Goal: Transaction & Acquisition: Purchase product/service

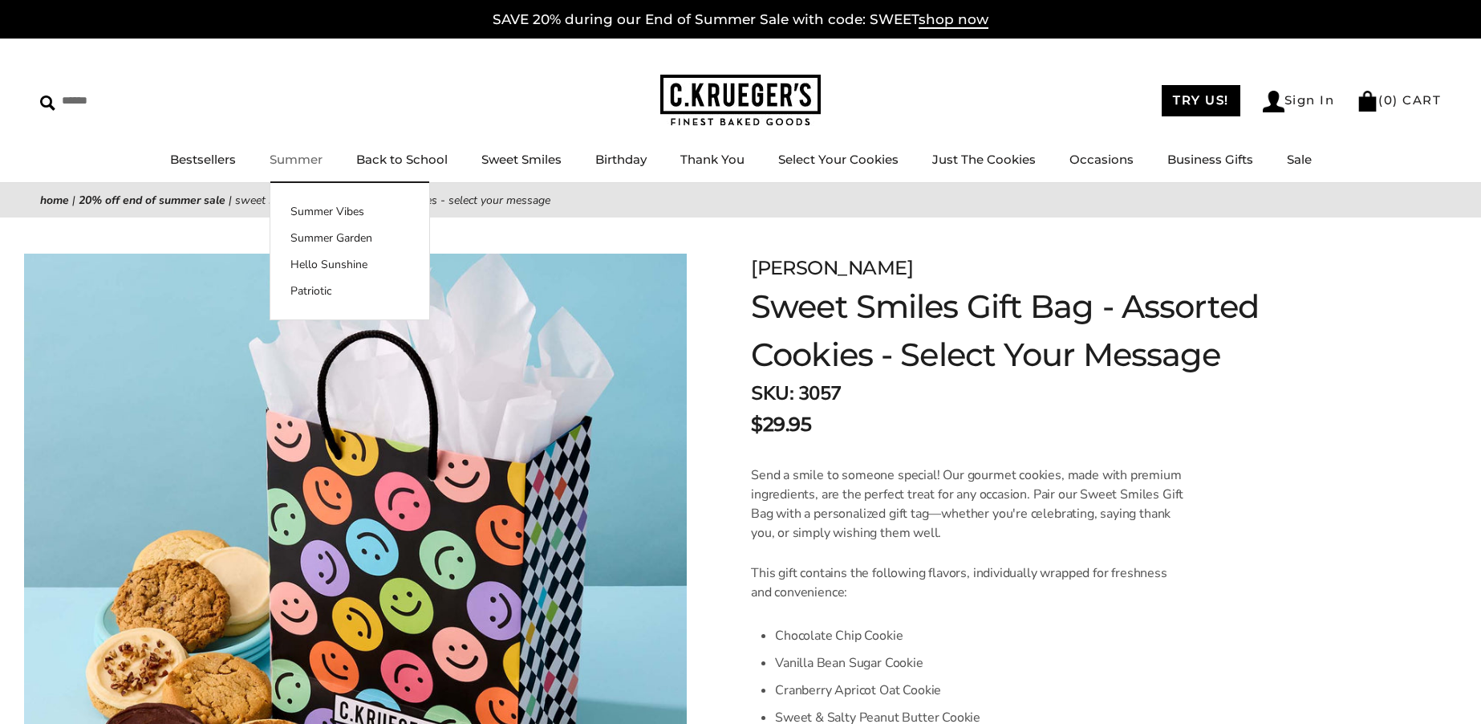
click at [302, 156] on link "Summer" at bounding box center [296, 159] width 53 height 15
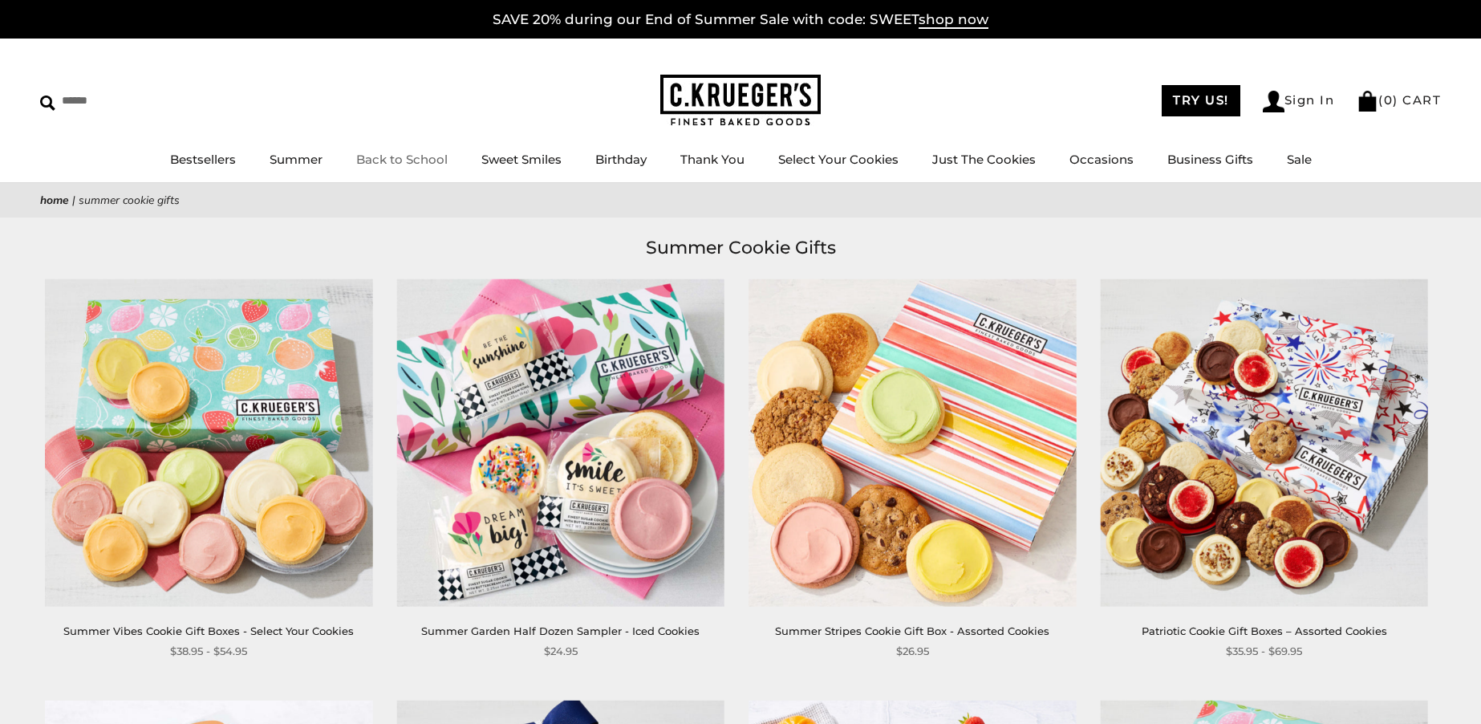
click at [425, 152] on link "Back to School" at bounding box center [401, 159] width 91 height 15
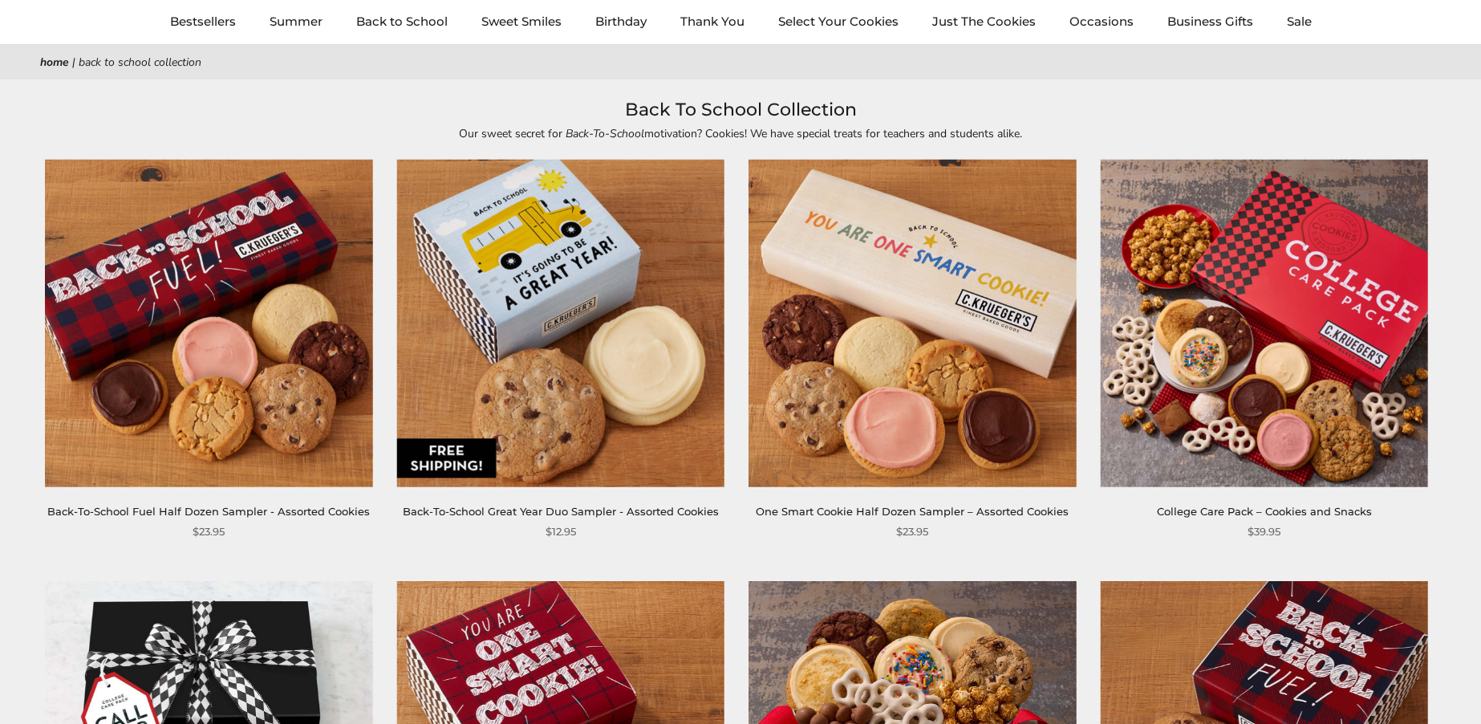
scroll to position [150, 0]
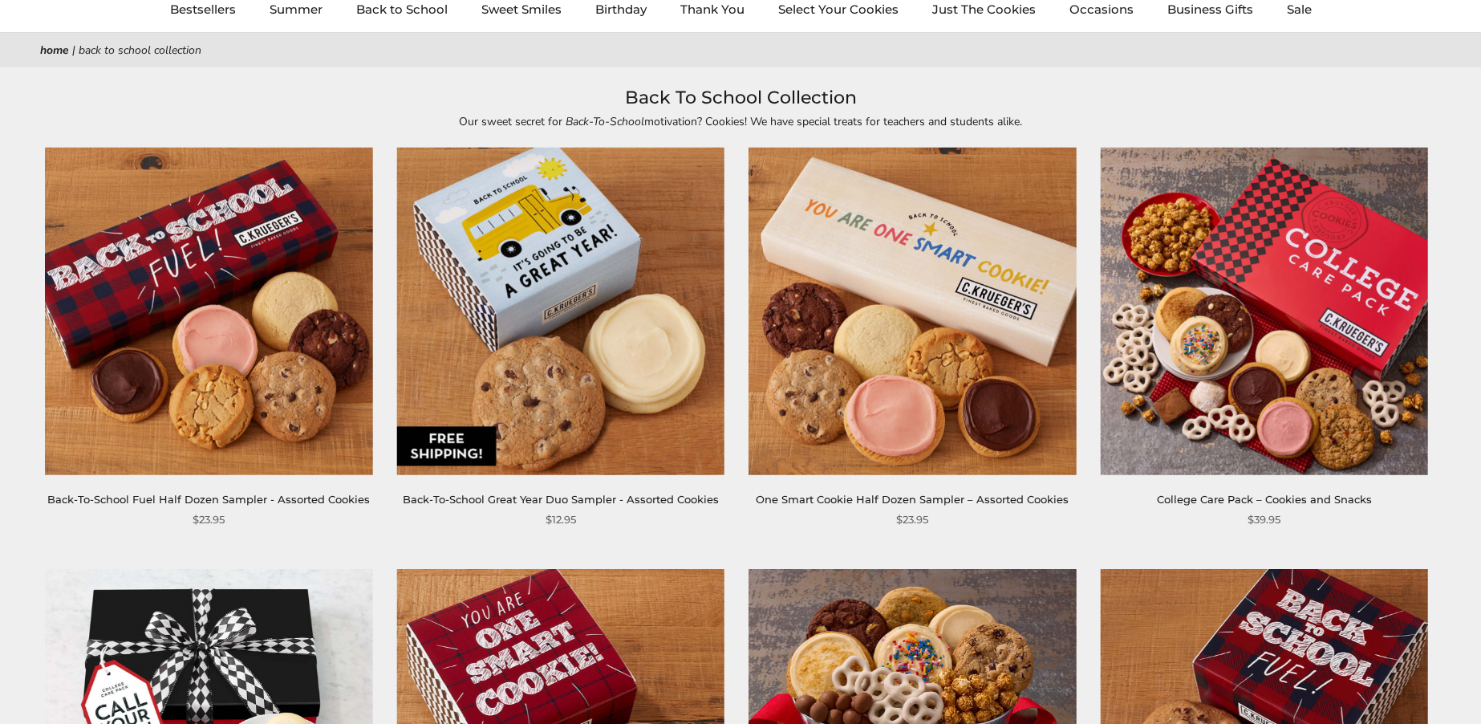
click at [547, 319] on img at bounding box center [560, 311] width 327 height 327
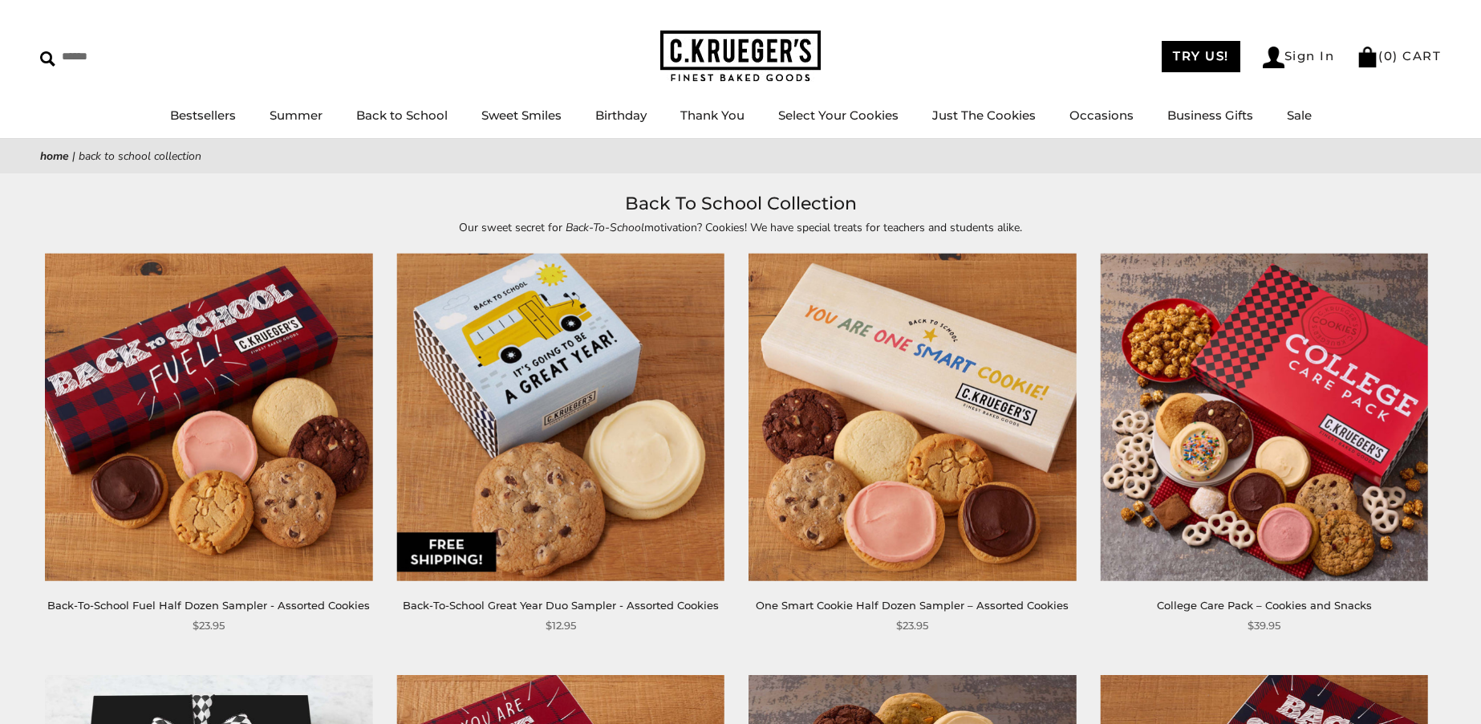
scroll to position [42, 0]
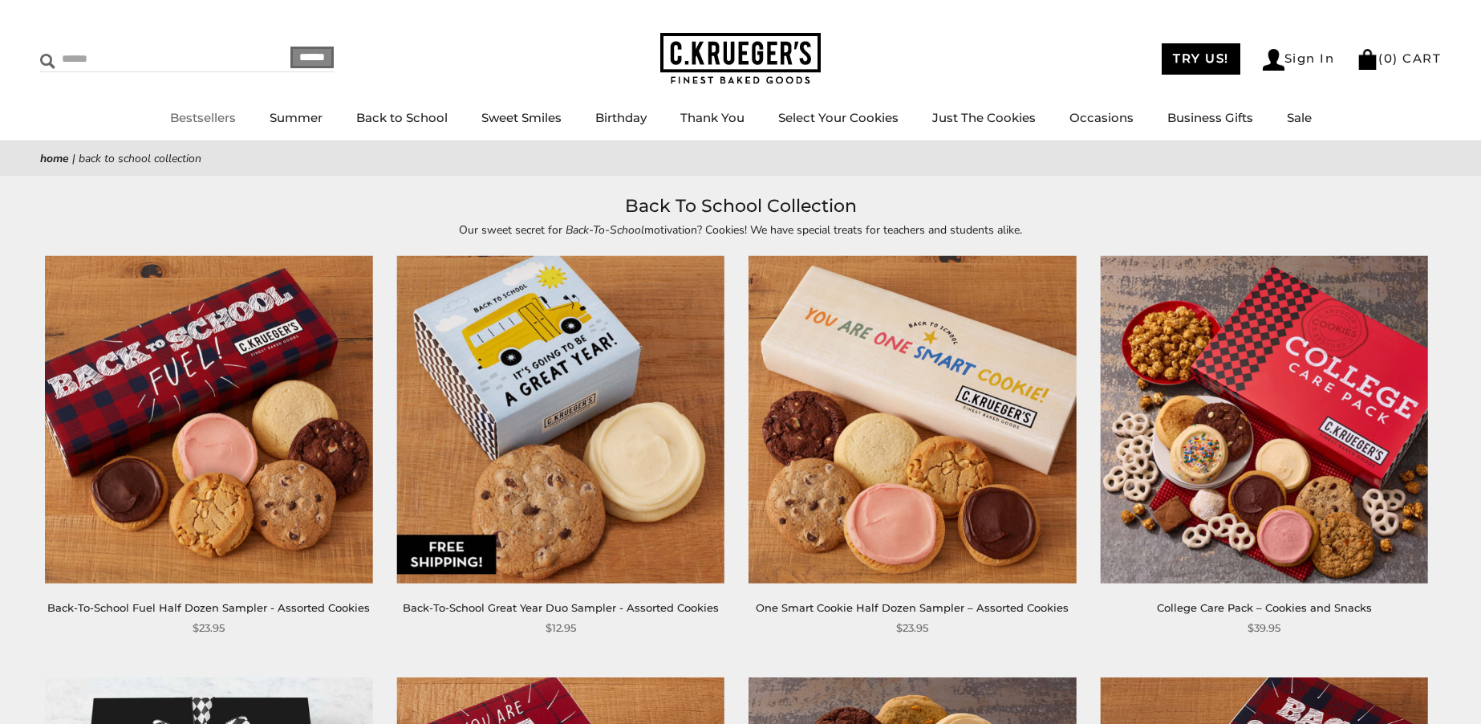
click at [114, 56] on input "Search" at bounding box center [135, 59] width 191 height 25
type input "**********"
click at [290, 47] on input "******" at bounding box center [311, 58] width 43 height 22
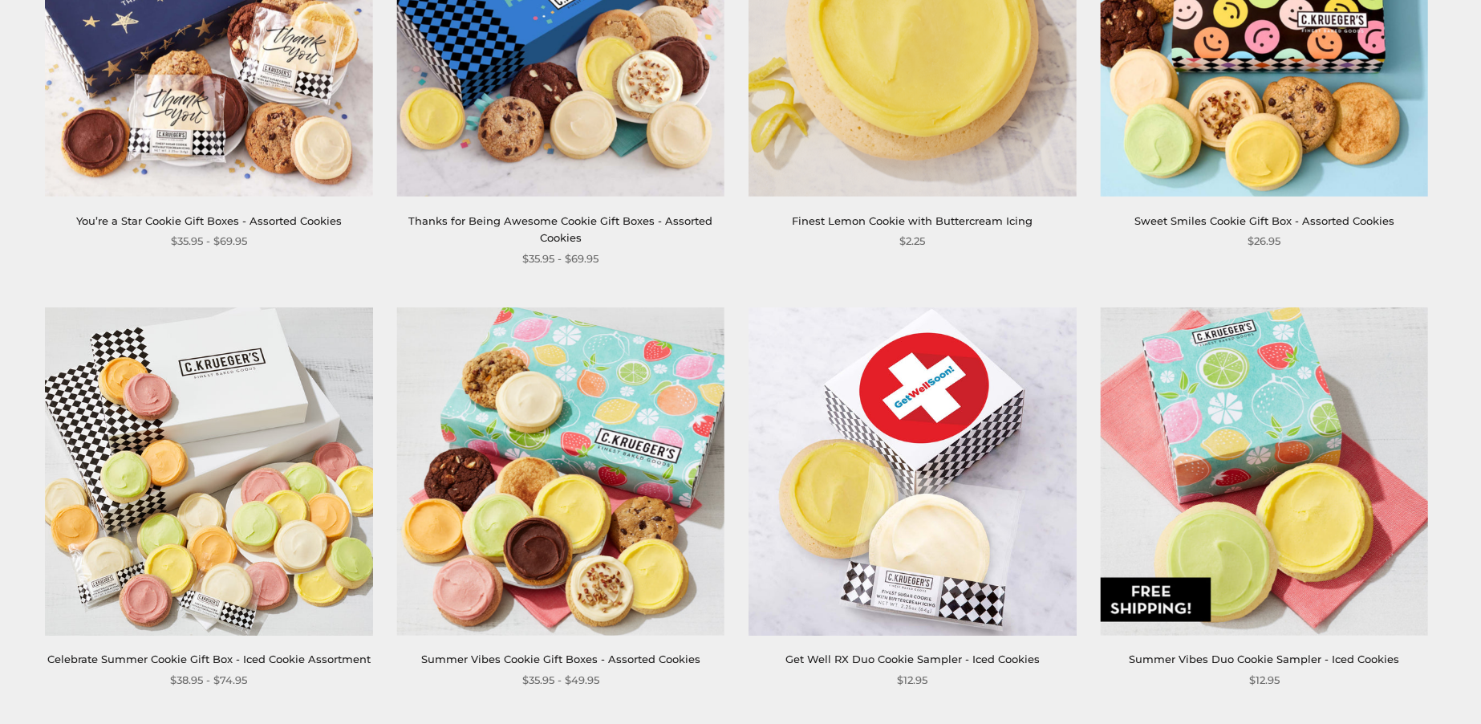
scroll to position [1725, 0]
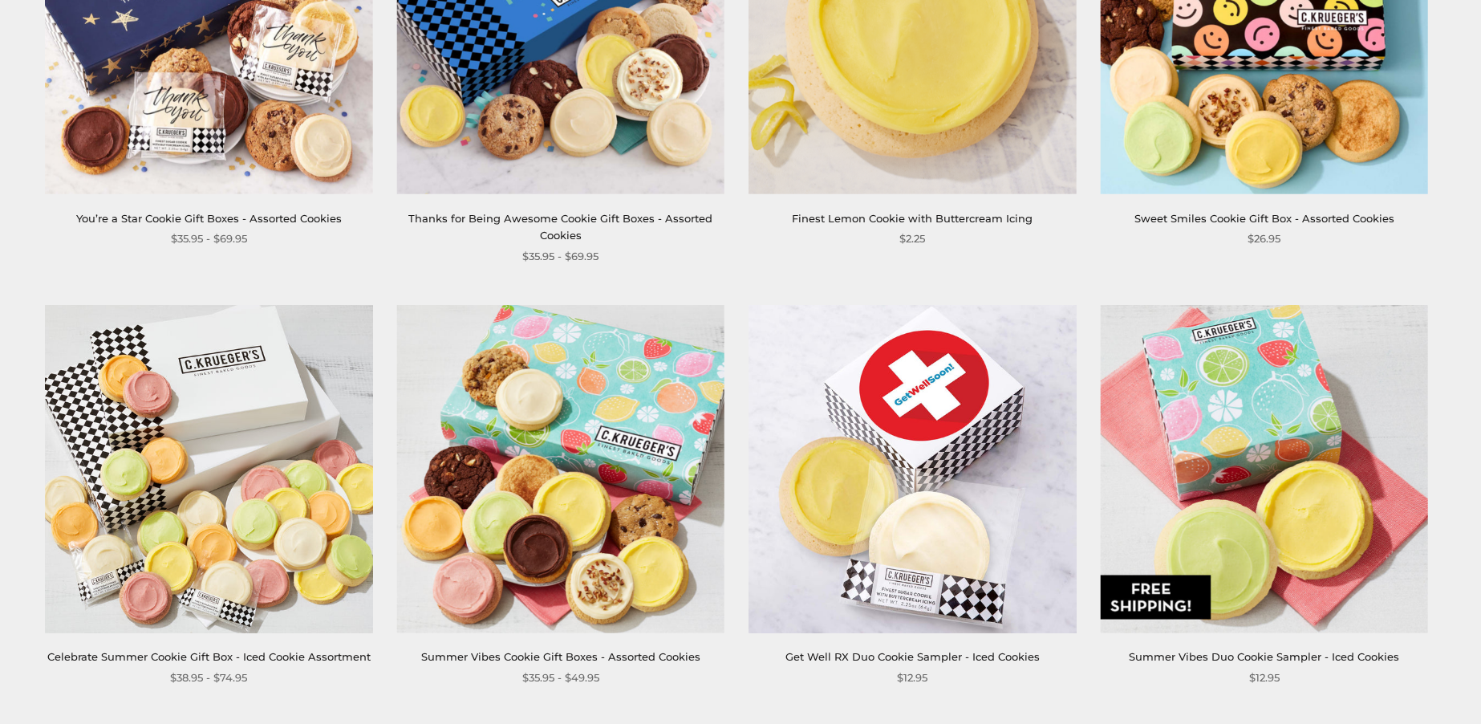
click at [1263, 483] on img at bounding box center [1263, 468] width 327 height 327
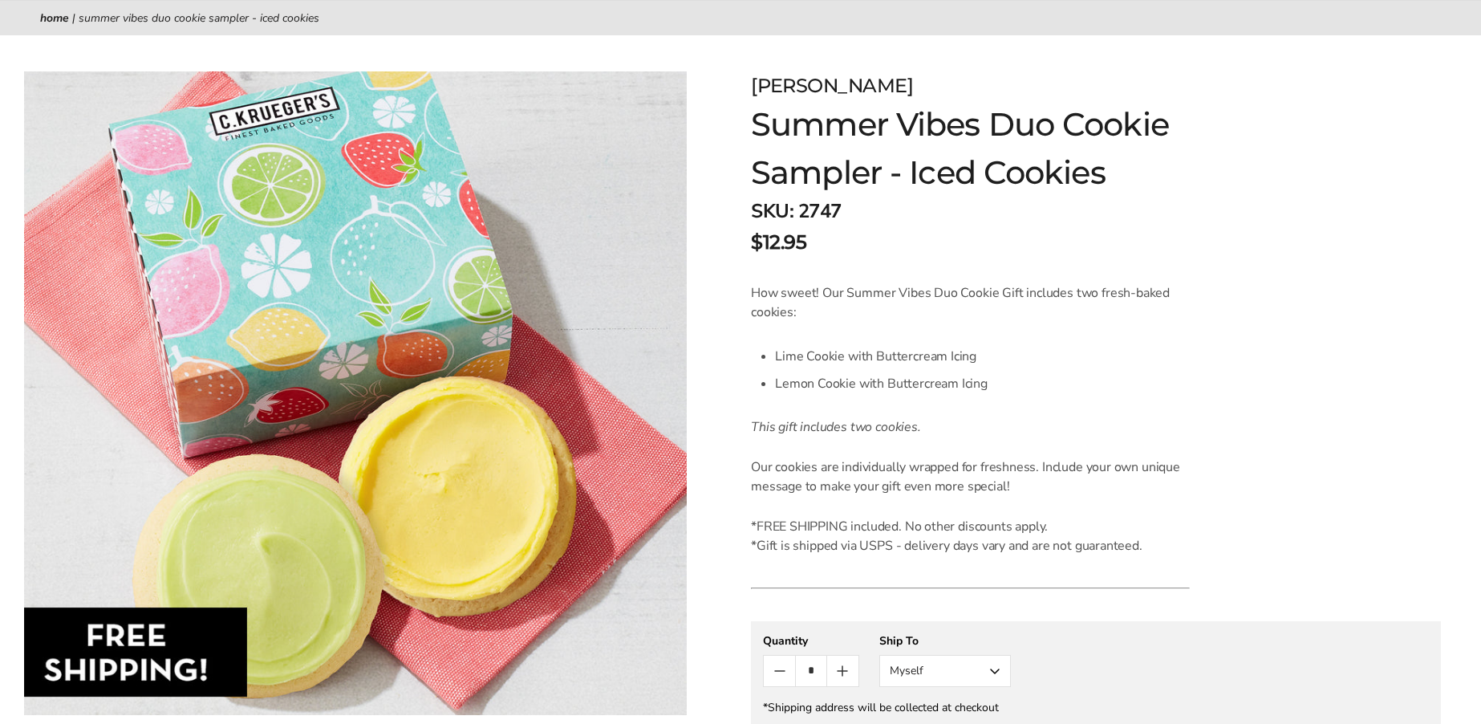
scroll to position [201, 0]
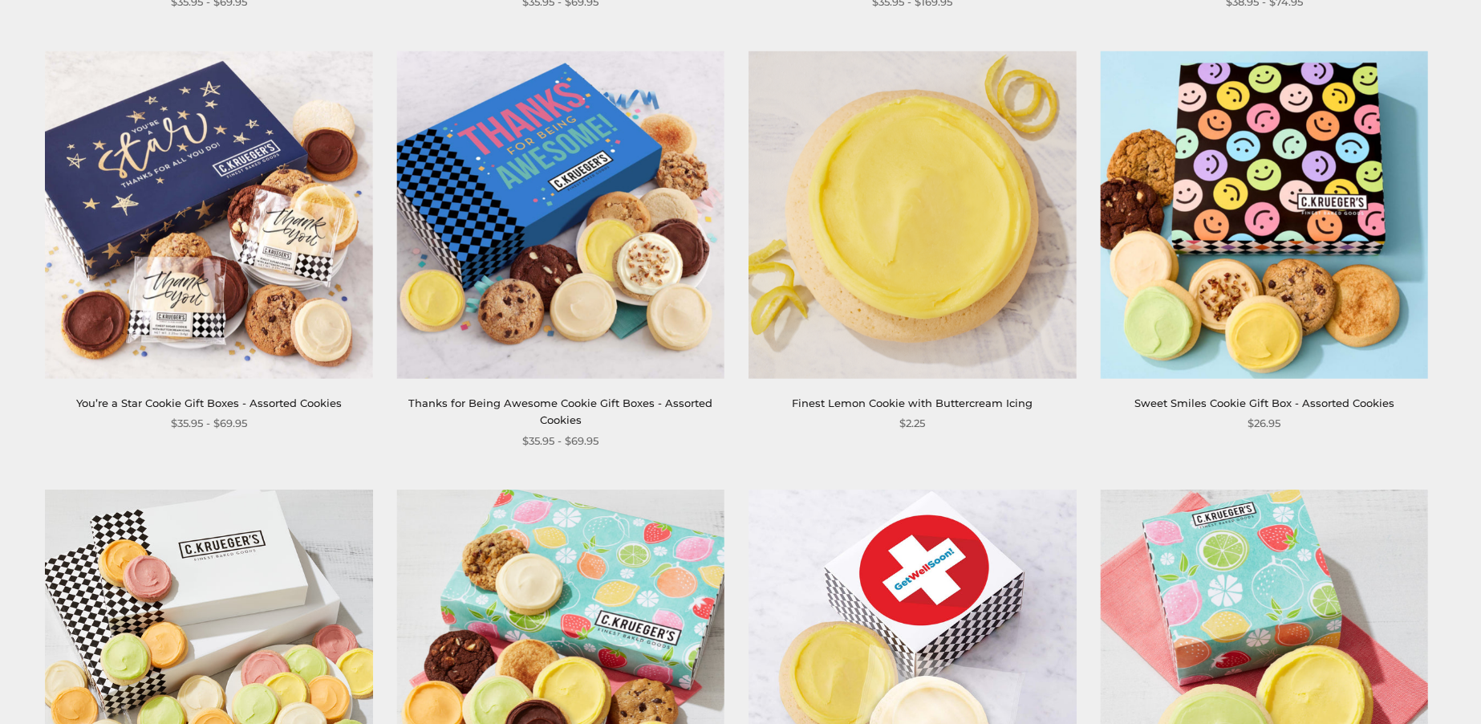
scroll to position [1478, 0]
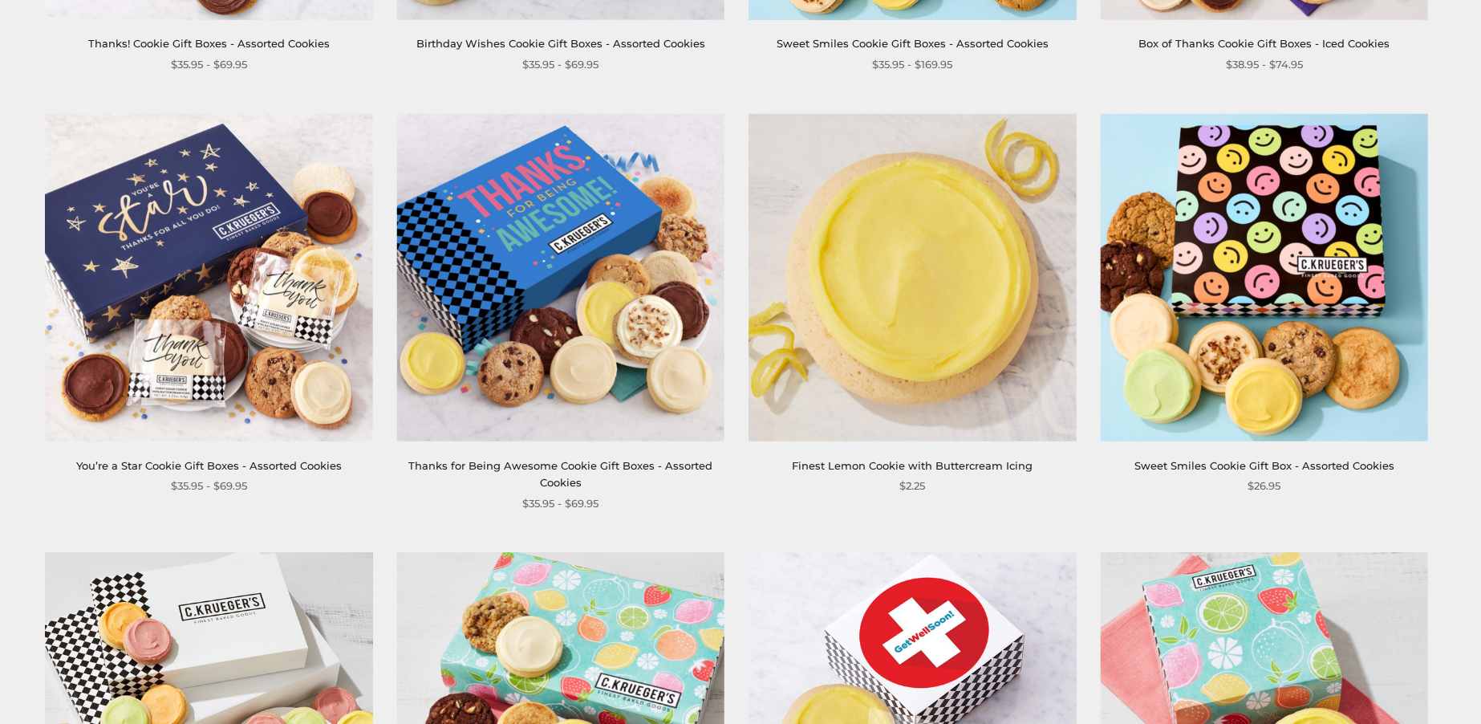
click at [918, 366] on img at bounding box center [912, 276] width 327 height 327
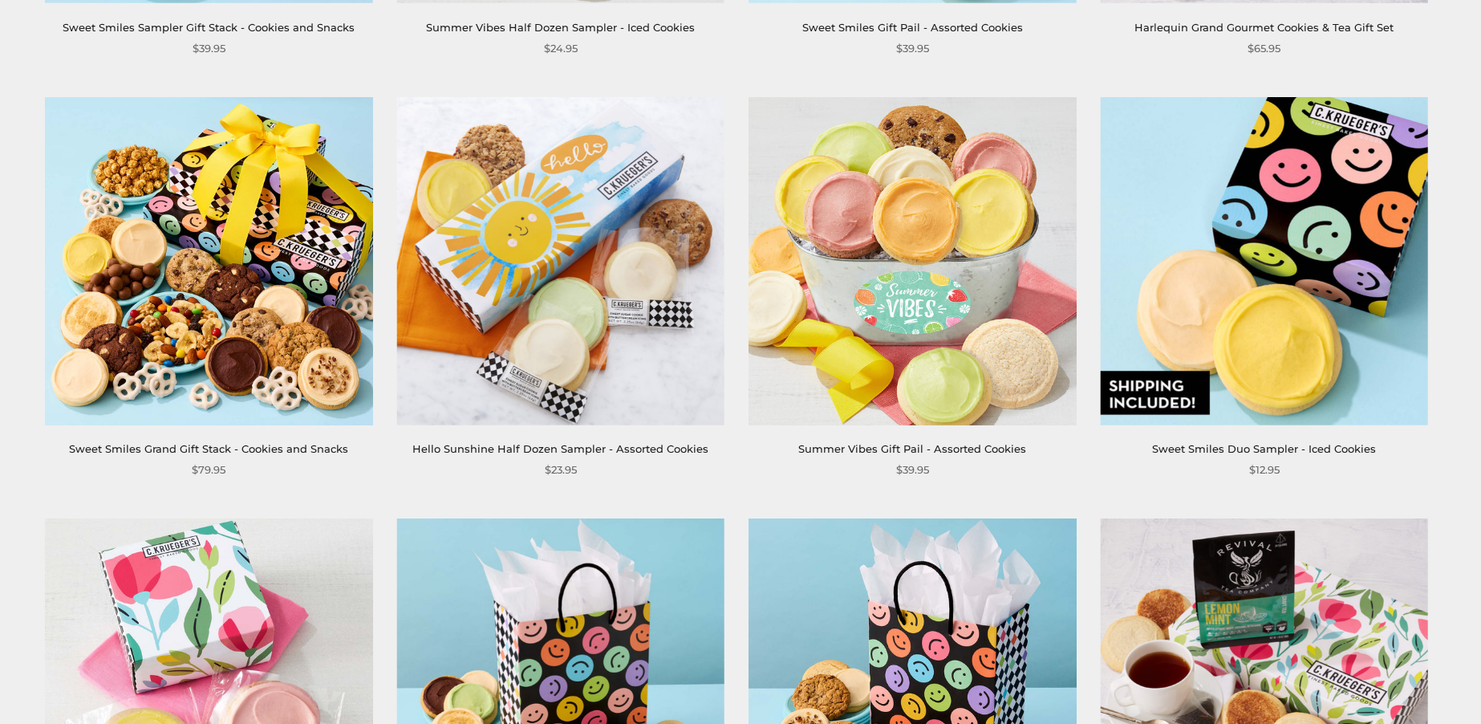
scroll to position [3242, 0]
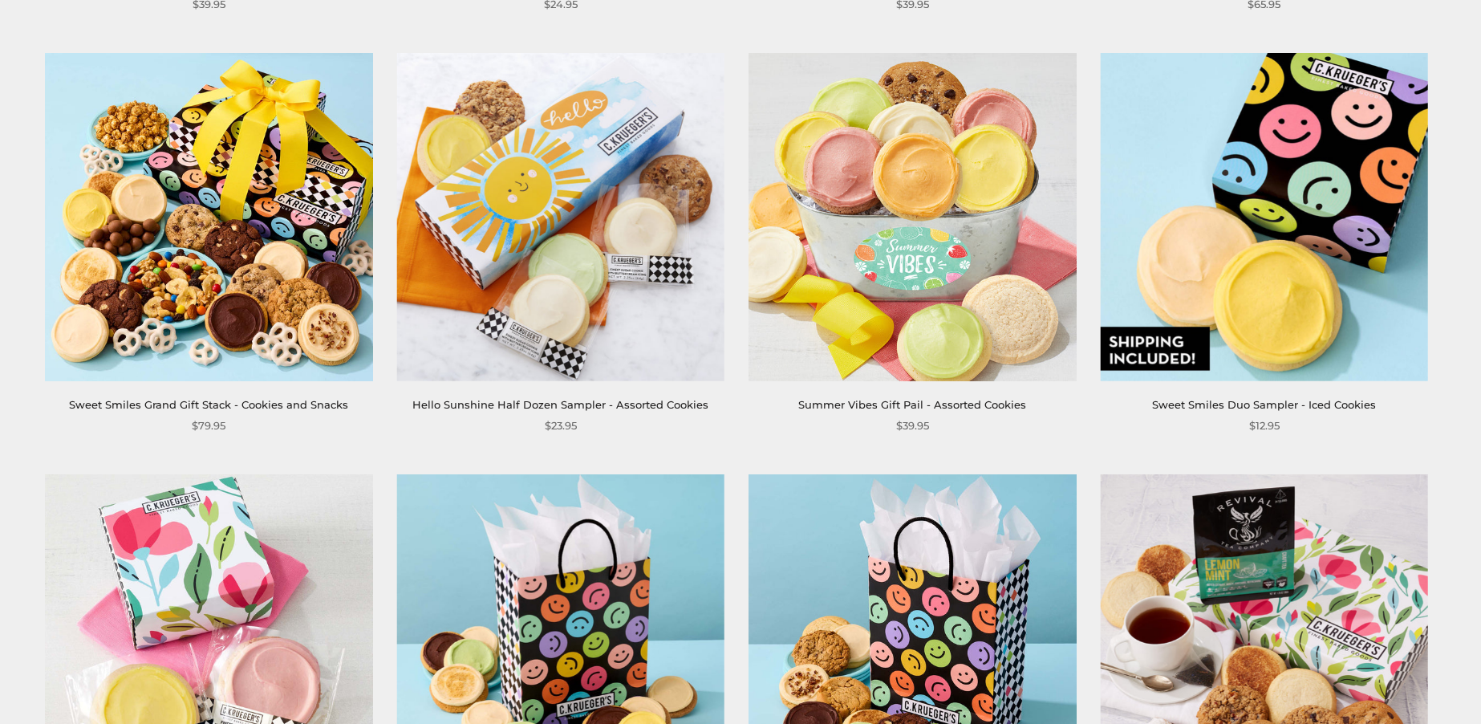
click at [1245, 285] on img at bounding box center [1263, 216] width 327 height 327
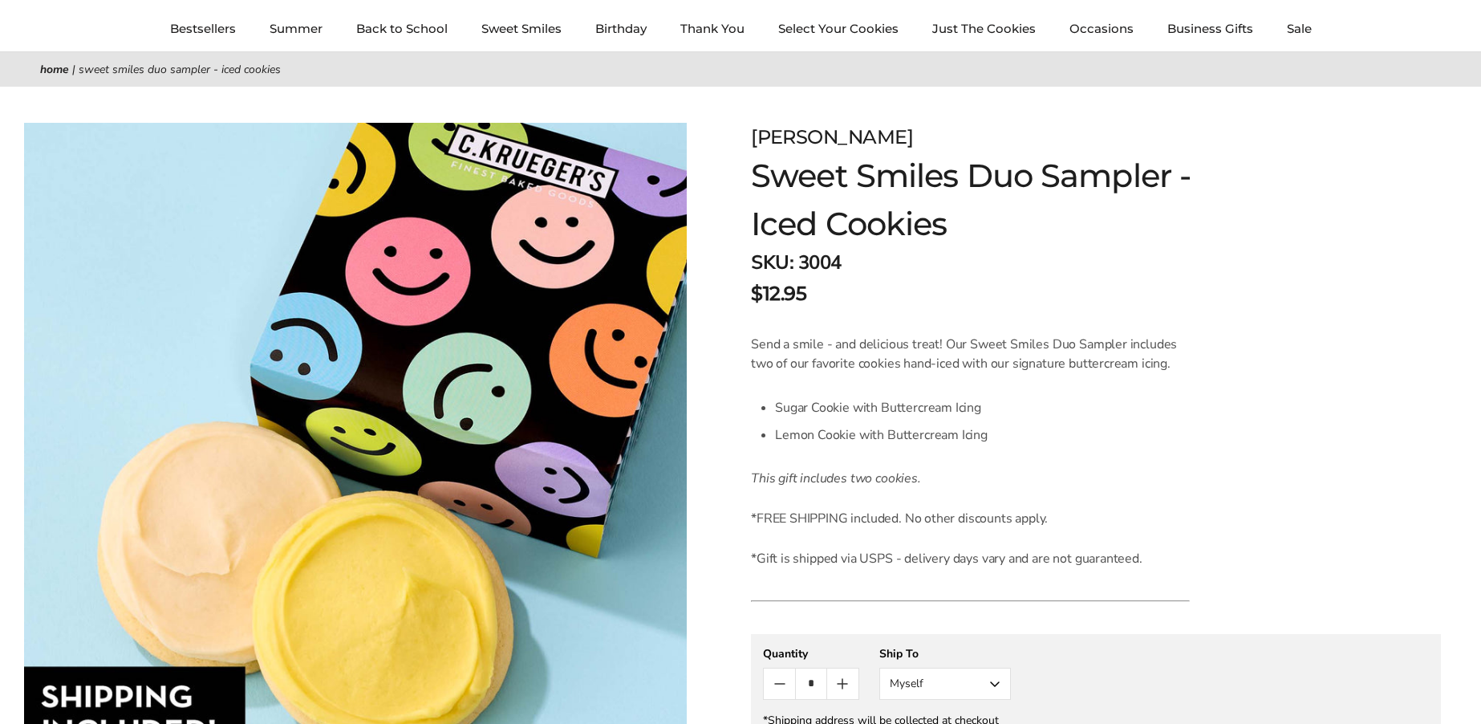
scroll to position [132, 0]
